Goal: Information Seeking & Learning: Learn about a topic

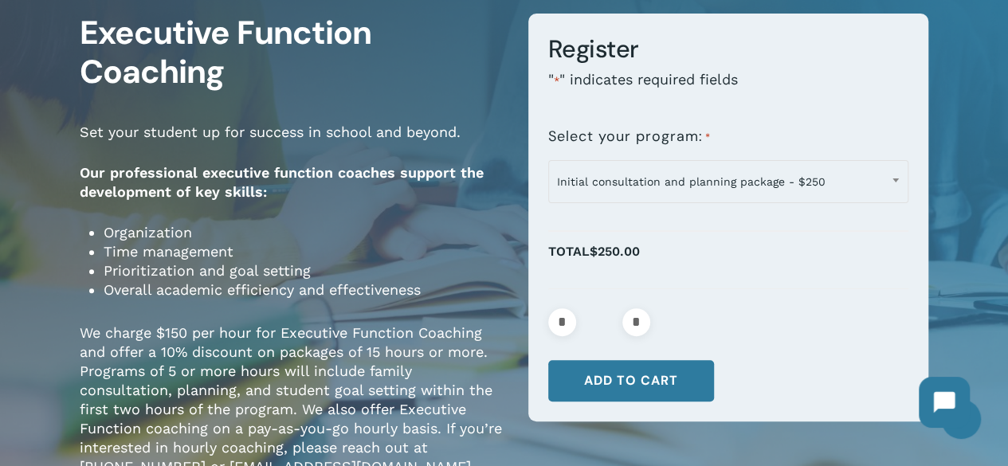
scroll to position [159, 0]
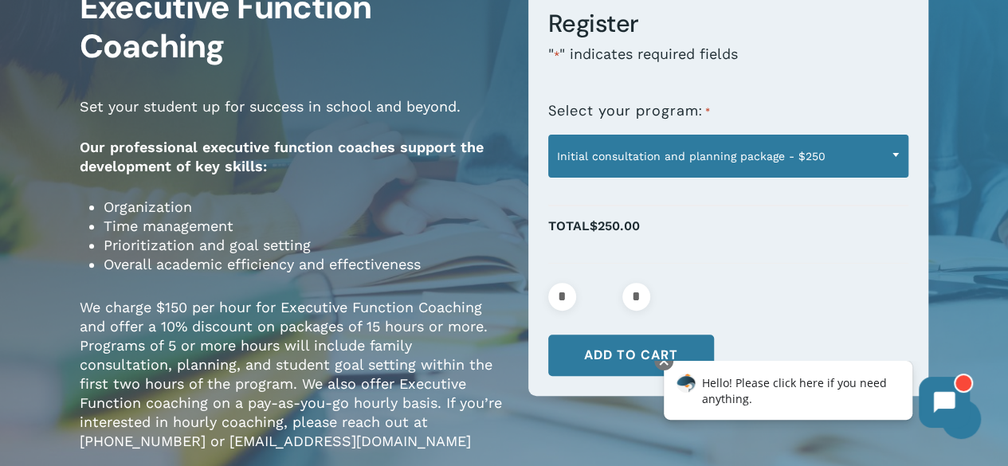
click at [630, 146] on span "Initial consultation and planning package - $250" at bounding box center [728, 156] width 359 height 33
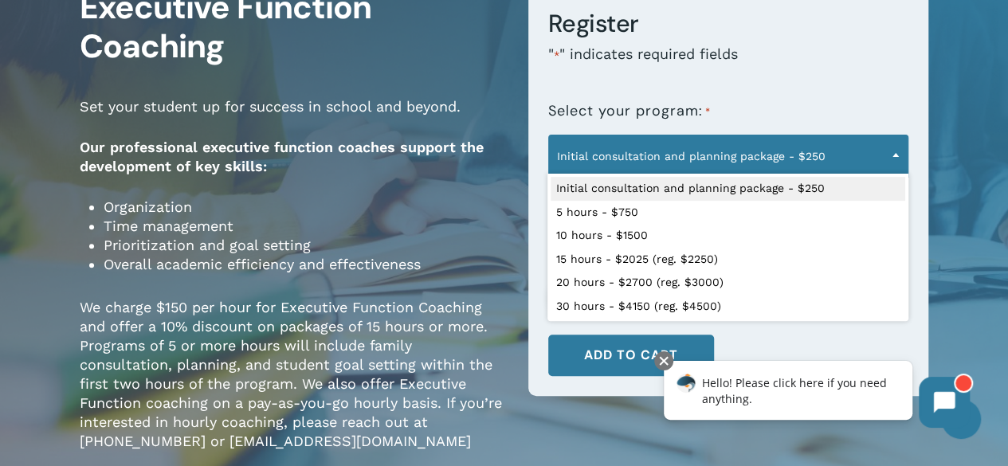
click at [403, 133] on p "Set your student up for success in school and beyond." at bounding box center [292, 117] width 425 height 41
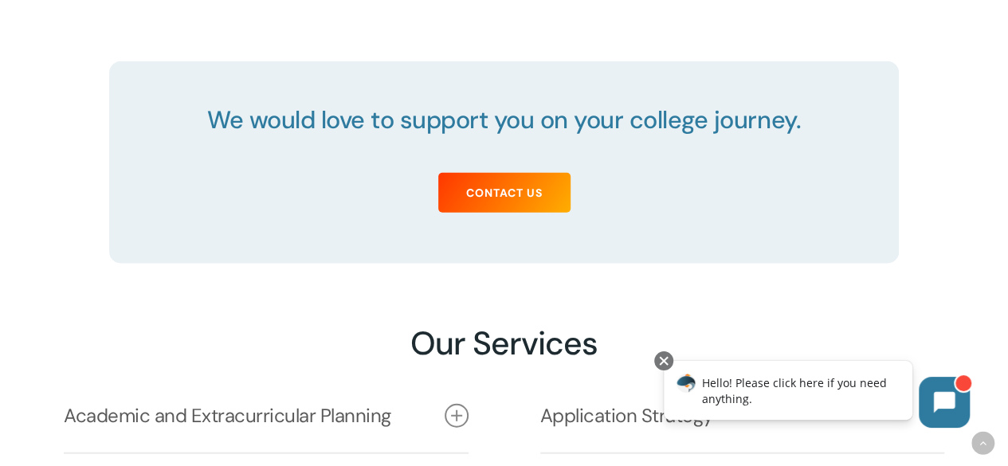
scroll to position [2152, 0]
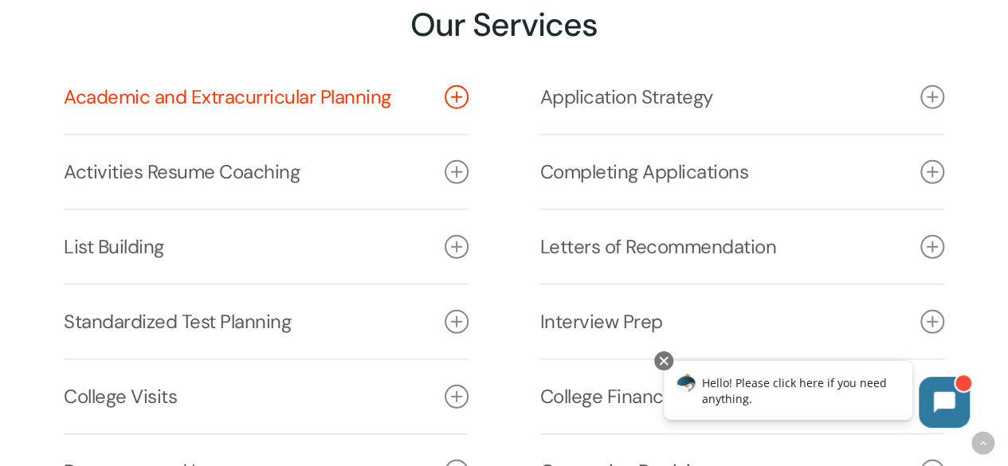
click at [305, 109] on link "Academic and Extracurricular Planning" at bounding box center [266, 97] width 405 height 73
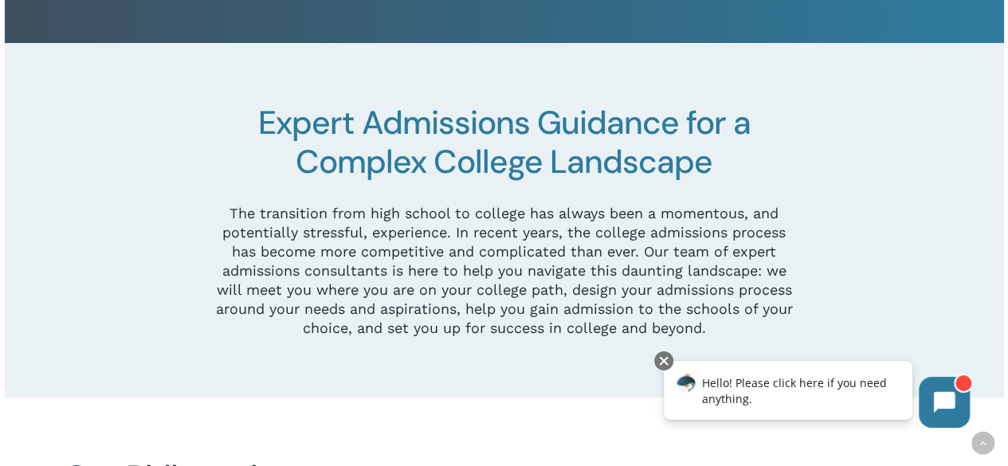
scroll to position [0, 0]
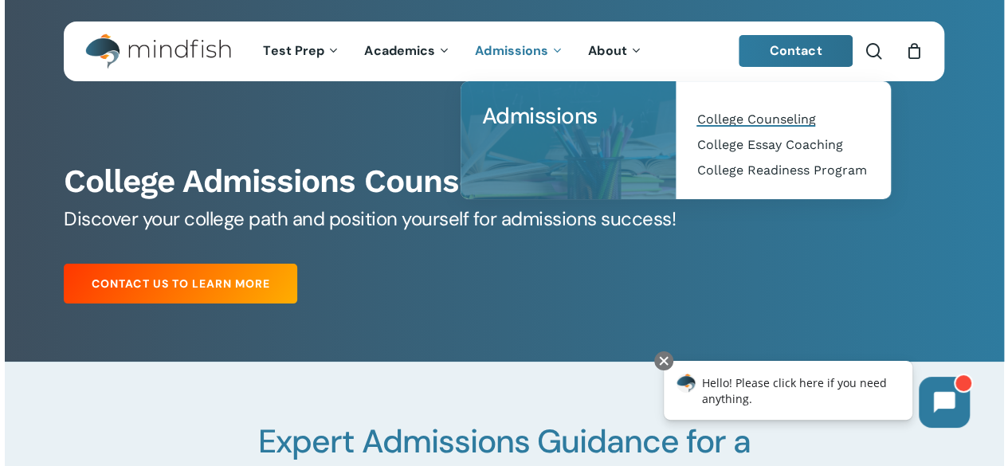
click at [740, 120] on span "College Counseling" at bounding box center [756, 119] width 119 height 15
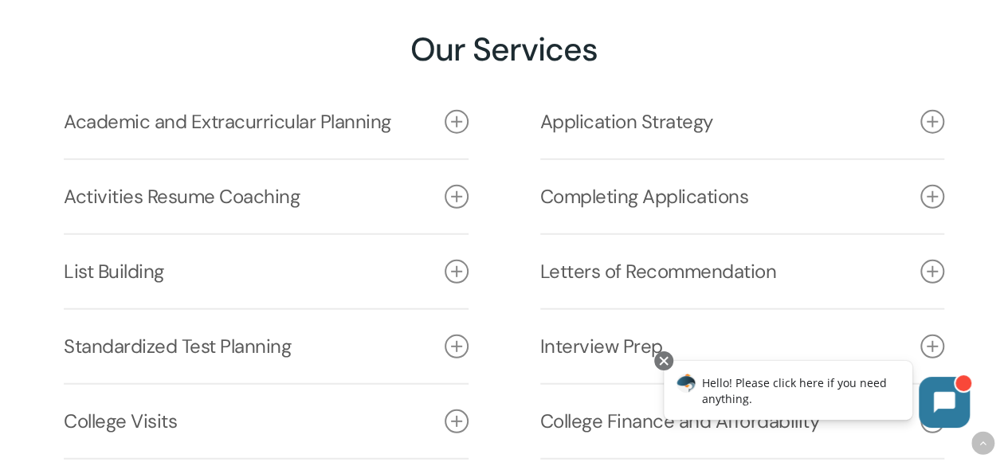
scroll to position [2152, 0]
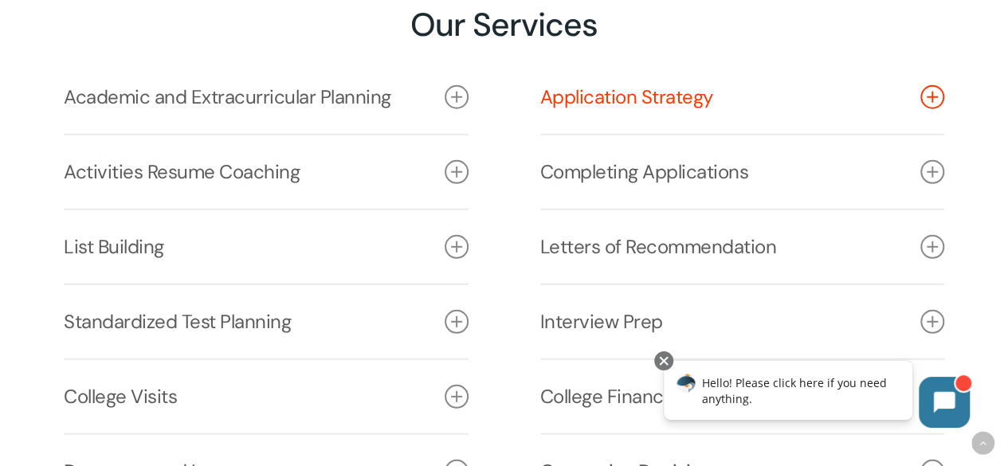
click at [657, 97] on link "Application Strategy" at bounding box center [742, 97] width 405 height 73
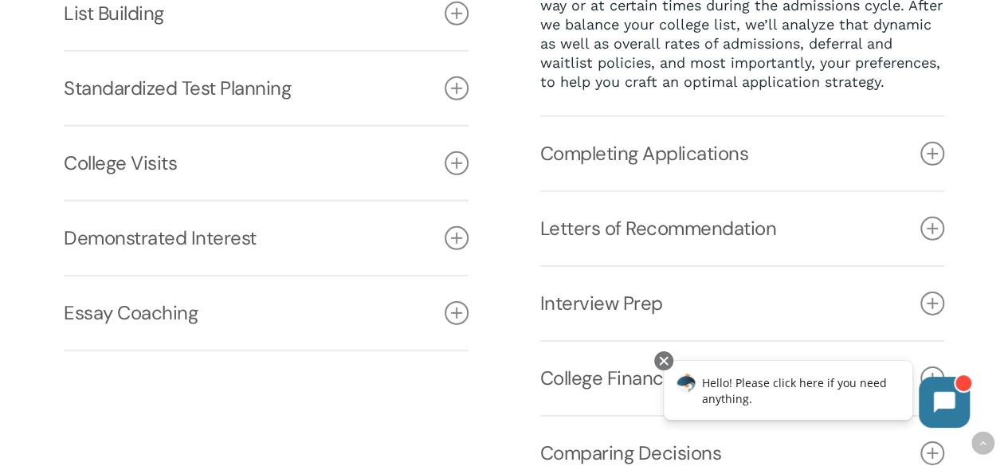
scroll to position [2391, 0]
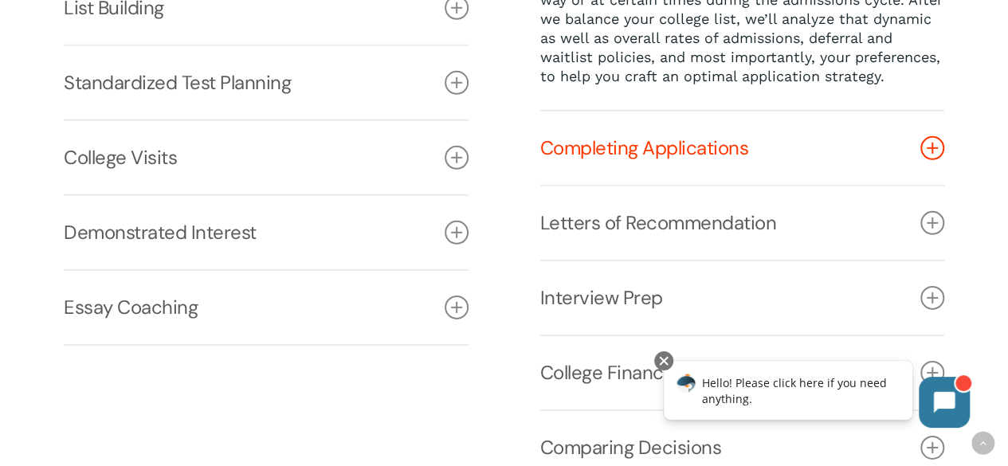
click at [646, 185] on link "Completing Applications" at bounding box center [742, 148] width 405 height 73
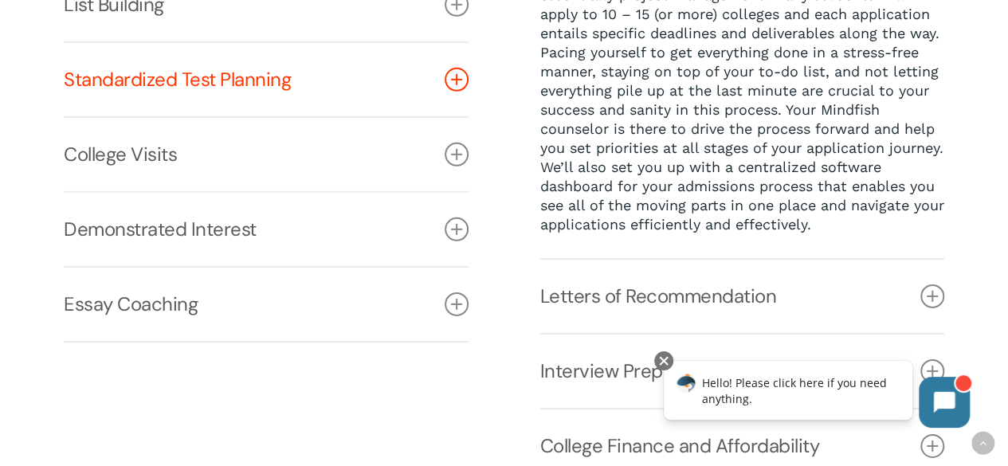
scroll to position [2430, 0]
